Goal: Task Accomplishment & Management: Complete application form

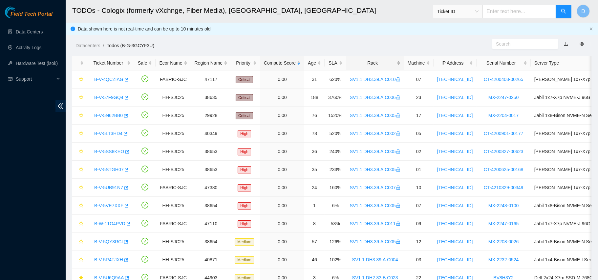
click at [374, 60] on div "Rack" at bounding box center [375, 62] width 51 height 7
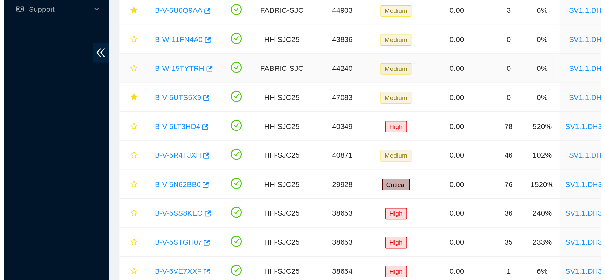
scroll to position [160, 0]
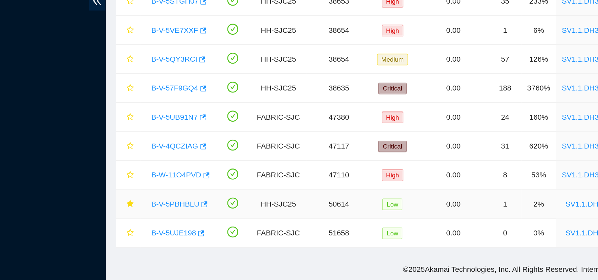
click at [108, 230] on link "B-V-5PBHBLU" at bounding box center [109, 232] width 30 height 5
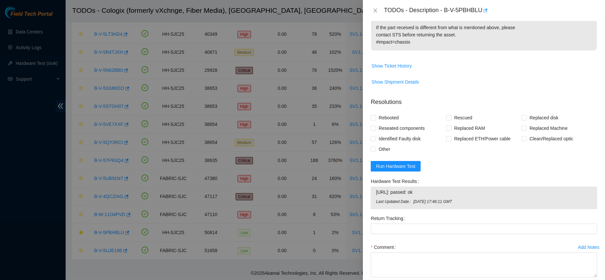
scroll to position [401, 0]
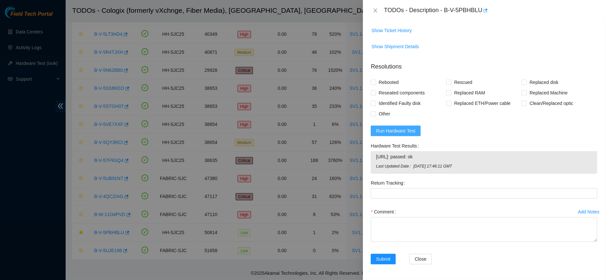
click at [396, 128] on span "Run Hardware Test" at bounding box center [395, 130] width 39 height 7
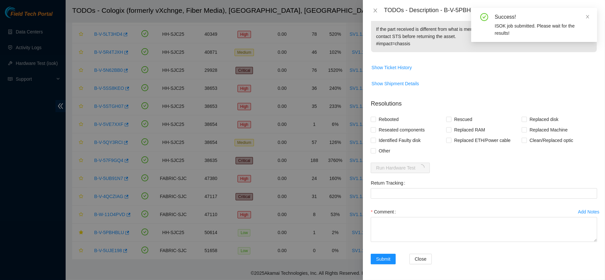
scroll to position [364, 0]
click at [401, 64] on span "Show Ticket History" at bounding box center [391, 67] width 40 height 7
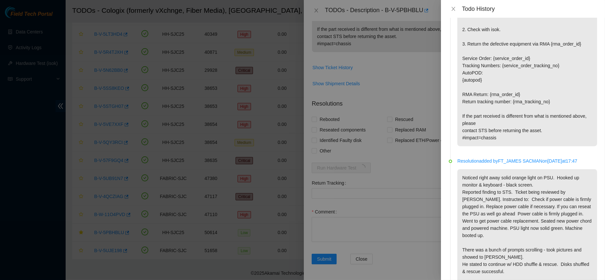
scroll to position [339, 0]
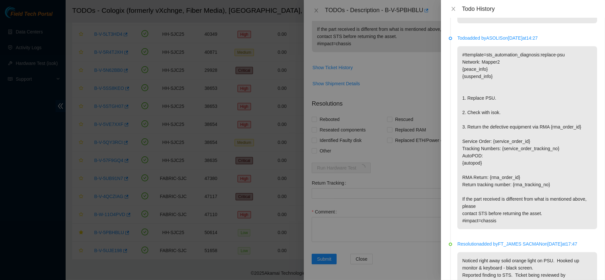
click at [453, 14] on div "Todo History" at bounding box center [523, 9] width 164 height 18
click at [453, 8] on icon "close" at bounding box center [453, 8] width 5 height 5
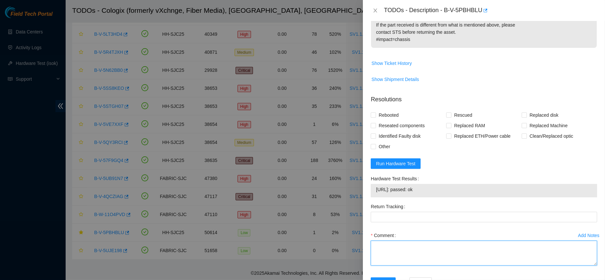
click at [395, 264] on textarea "Comment" at bounding box center [484, 253] width 226 height 25
paste textarea "IAXD1710003210"
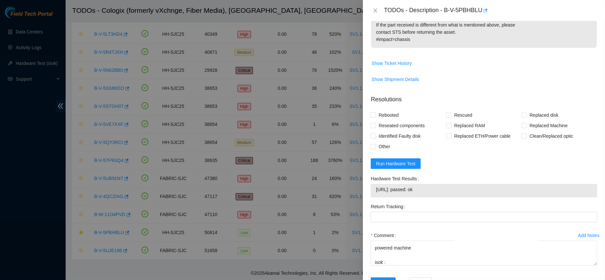
click at [411, 193] on span "[URL]: passed: ok" at bounding box center [484, 189] width 216 height 7
copy span "[URL]: passed: ok"
click at [394, 270] on div "Comment contacted nocc to confirm that ticket was safe verified sn on machine c…" at bounding box center [484, 249] width 226 height 39
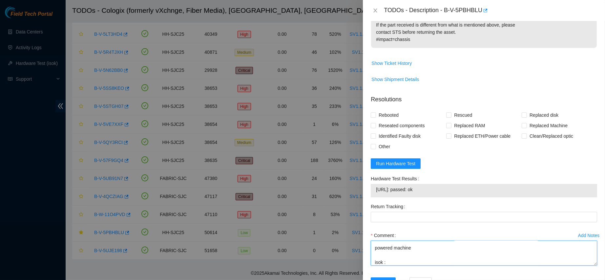
click at [393, 265] on textarea "contacted nocc to confirm that ticket was safe verified sn on machine connected…" at bounding box center [484, 253] width 226 height 25
paste textarea "[URL]: passed: ok"
click at [422, 249] on textarea "contacted nocc to confirm that ticket was safe verified sn on machine connected…" at bounding box center [484, 253] width 226 height 25
click at [450, 257] on textarea "contacted nocc to confirm that ticket was safe verified sn on machine connected…" at bounding box center [484, 253] width 226 height 25
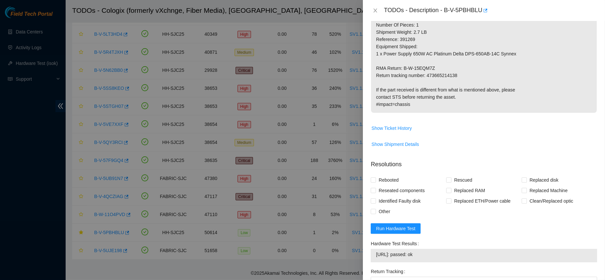
scroll to position [290, 0]
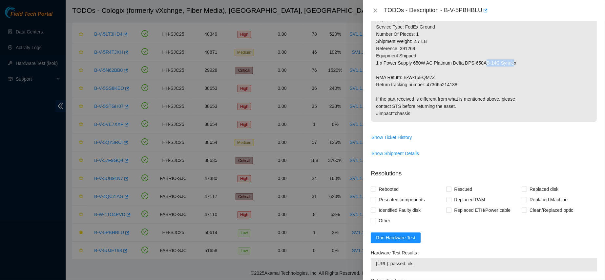
drag, startPoint x: 378, startPoint y: 76, endPoint x: 402, endPoint y: 76, distance: 24.6
drag, startPoint x: 376, startPoint y: 76, endPoint x: 443, endPoint y: 73, distance: 67.0
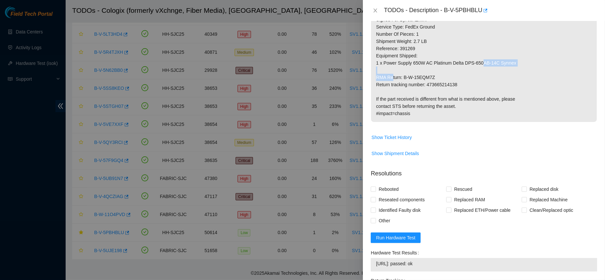
drag, startPoint x: 437, startPoint y: 76, endPoint x: 371, endPoint y: 76, distance: 65.9
copy p "RMA Return: B-W-15EQM7Z"
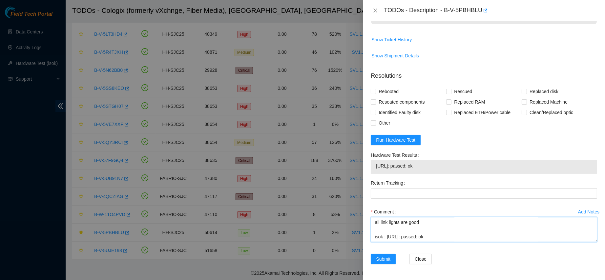
click at [382, 233] on textarea "contacted nocc to confirm that ticket was safe verified sn on machine connected…" at bounding box center [484, 229] width 226 height 25
click at [380, 237] on textarea "contacted nocc to confirm that ticket was safe verified sn on machine connected…" at bounding box center [484, 229] width 226 height 25
paste textarea "RMA Return: B-W-15EQM7Z"
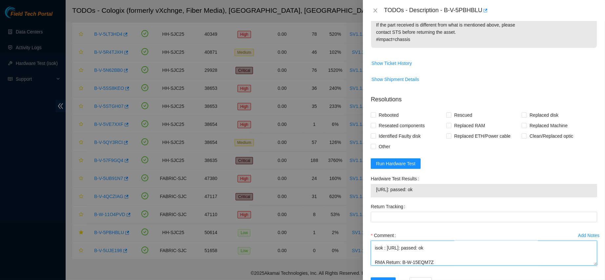
scroll to position [350, 0]
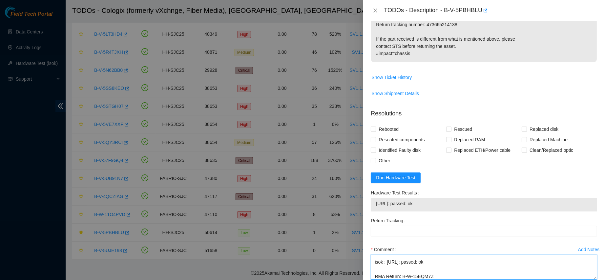
type textarea "contacted nocc to confirm that ticket was safe verified sn on machine connected…"
copy p "473665214138"
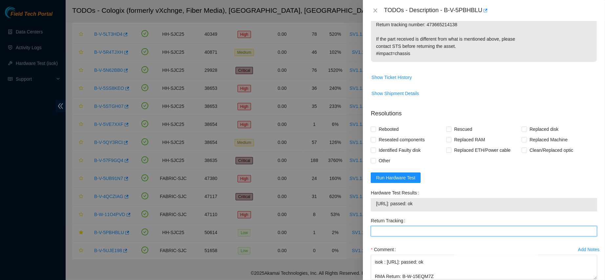
click at [393, 234] on Tracking "Return Tracking" at bounding box center [484, 231] width 226 height 10
paste Tracking "473665214138"
type Tracking "473665214138"
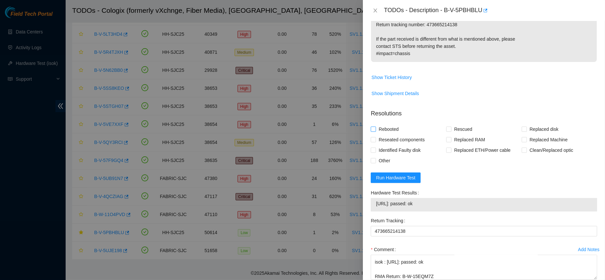
click at [390, 132] on span "Rebooted" at bounding box center [388, 129] width 25 height 10
click at [375, 131] on input "Rebooted" at bounding box center [373, 129] width 5 height 5
checkbox input "true"
click at [373, 142] on input "Reseated components" at bounding box center [373, 139] width 5 height 5
checkbox input "true"
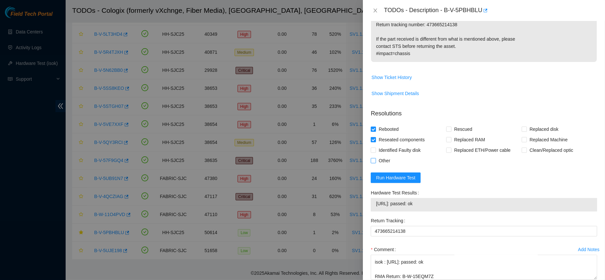
click at [378, 166] on span "Other" at bounding box center [384, 160] width 17 height 10
click at [375, 163] on input "Other" at bounding box center [373, 160] width 5 height 5
checkbox input "true"
click at [378, 142] on span "Reseated components" at bounding box center [401, 139] width 51 height 10
click at [375, 142] on input "Reseated components" at bounding box center [373, 139] width 5 height 5
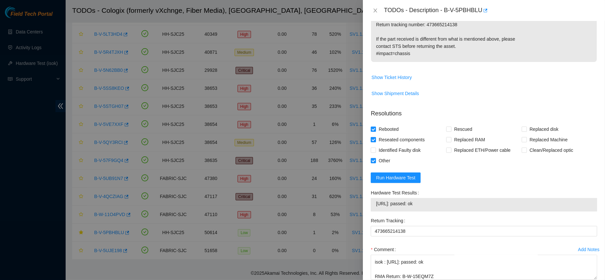
checkbox input "false"
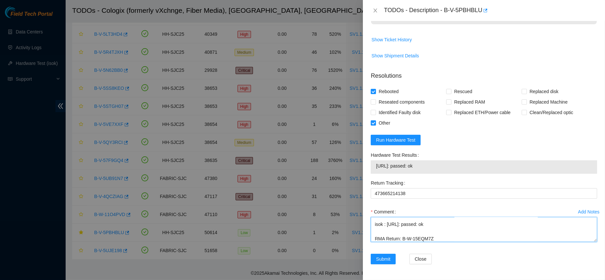
scroll to position [0, 0]
drag, startPoint x: 443, startPoint y: 239, endPoint x: 332, endPoint y: 193, distance: 120.4
click at [332, 193] on div "TODOs - Description - B-V-5PBHBLU Problem Type Hardware Rack Number SV1.1.DH3.3…" at bounding box center [302, 140] width 605 height 280
click at [377, 257] on span "Submit" at bounding box center [383, 259] width 14 height 7
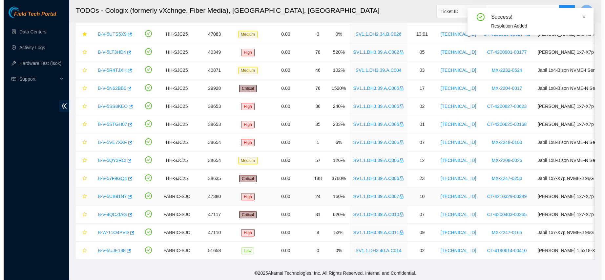
scroll to position [142, 0]
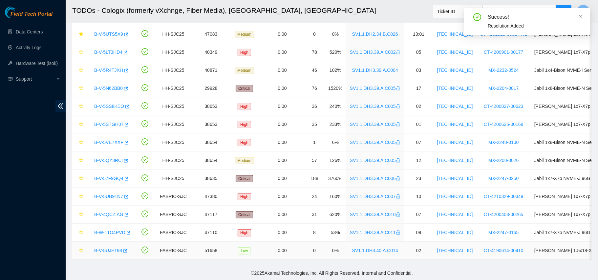
click at [99, 248] on link "B-V-5UJE198" at bounding box center [108, 250] width 28 height 5
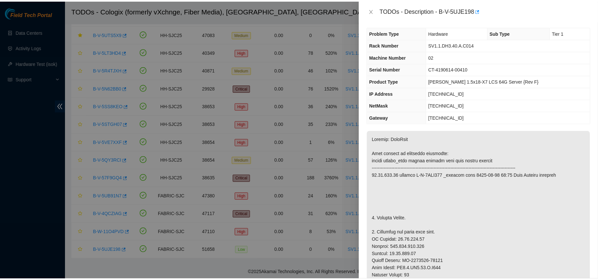
scroll to position [0, 0]
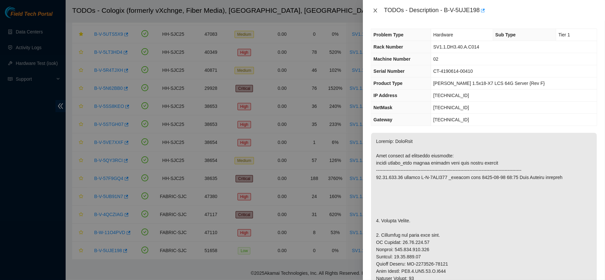
click at [375, 9] on icon "close" at bounding box center [375, 10] width 5 height 5
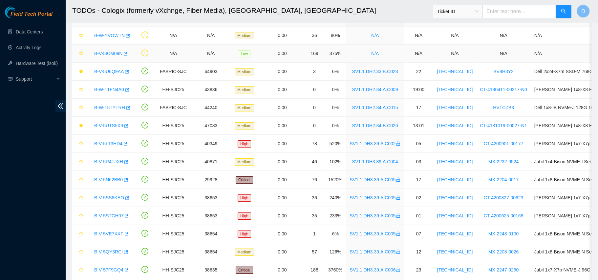
scroll to position [0, 0]
